Goal: Task Accomplishment & Management: Use online tool/utility

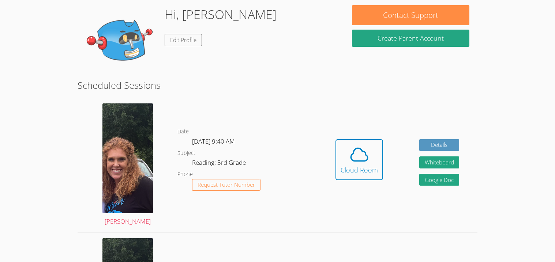
scroll to position [141, 0]
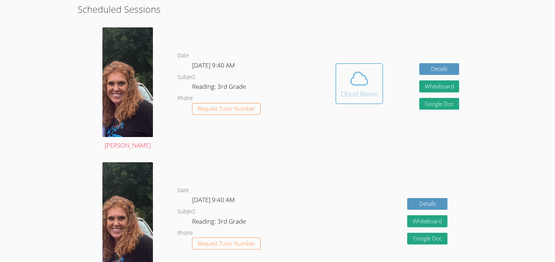
click at [369, 84] on icon at bounding box center [359, 78] width 20 height 20
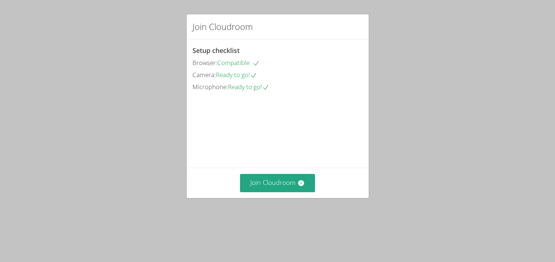
click at [369, 84] on div "Join Cloudroom Setup checklist Browser: Compatible Camera: Ready to go! Microph…" at bounding box center [277, 106] width 183 height 185
click at [287, 192] on button "Join Cloudroom" at bounding box center [277, 183] width 75 height 18
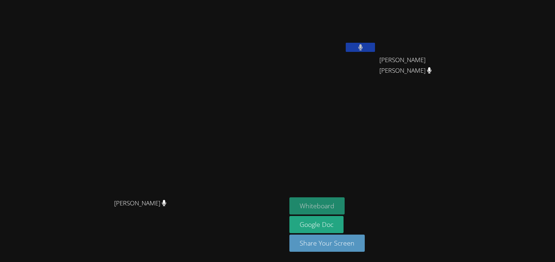
click at [345, 206] on button "Whiteboard" at bounding box center [316, 206] width 55 height 17
click at [375, 46] on button at bounding box center [360, 47] width 29 height 9
